Goal: Task Accomplishment & Management: Complete application form

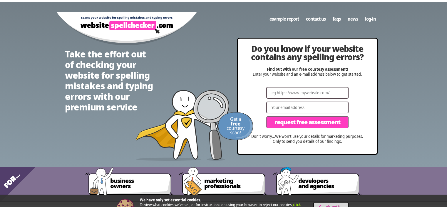
click at [311, 95] on input "Website" at bounding box center [307, 93] width 82 height 12
paste input "[URL]"
type input "[URL]"
click at [286, 105] on input "Email" at bounding box center [307, 107] width 82 height 12
type input "[EMAIL_ADDRESS][DOMAIN_NAME]"
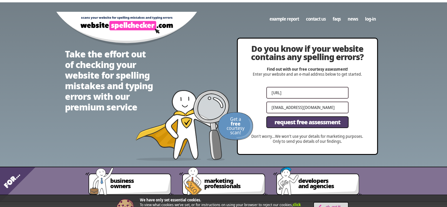
click at [288, 123] on span "Request Free Assessment" at bounding box center [307, 122] width 66 height 6
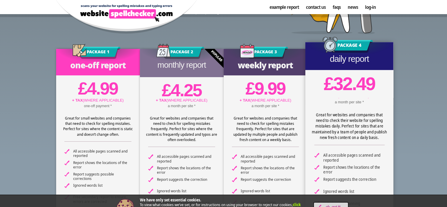
scroll to position [74, 0]
